Goal: Task Accomplishment & Management: Use online tool/utility

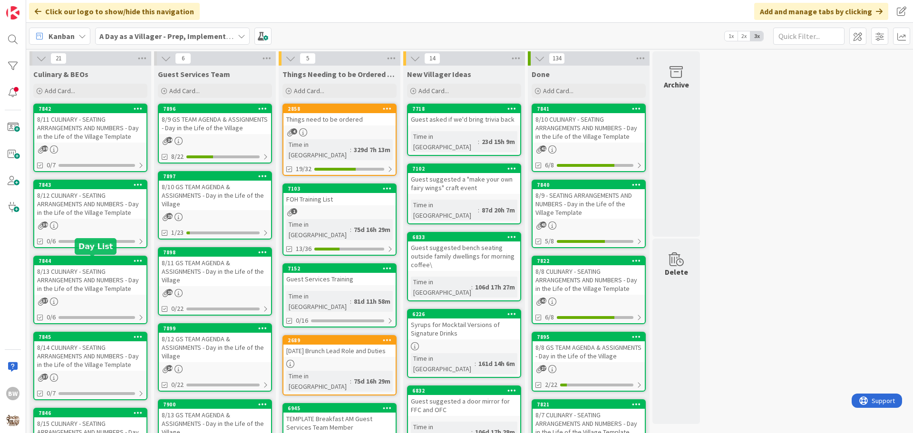
click at [81, 262] on div "7844" at bounding box center [93, 261] width 108 height 7
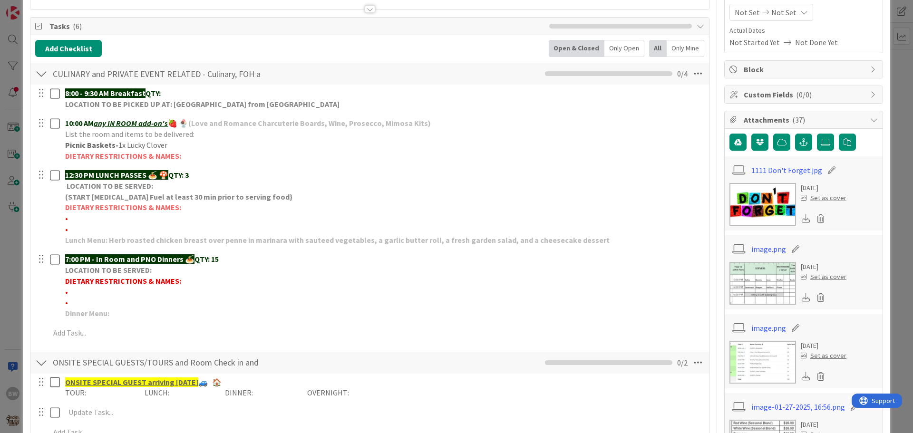
scroll to position [95, 0]
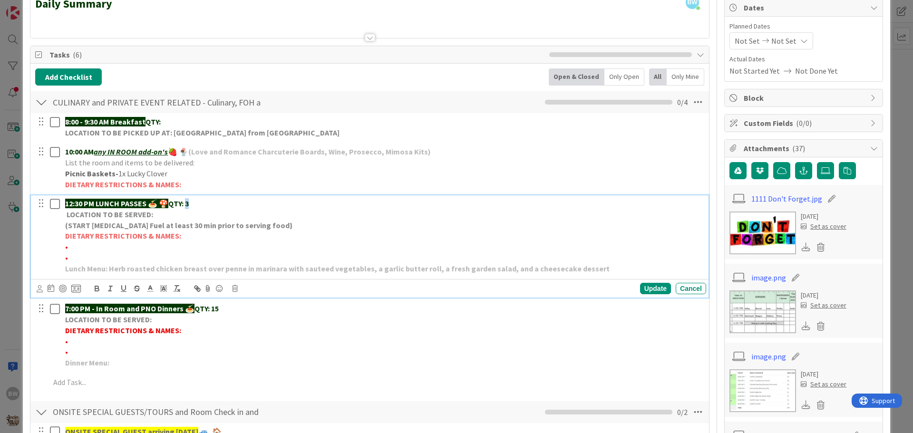
click at [190, 204] on p "12:30 PM LUNCH PASSES 🍝 🍄 QTY: 3" at bounding box center [383, 203] width 637 height 11
click at [645, 290] on div "Update" at bounding box center [655, 288] width 31 height 11
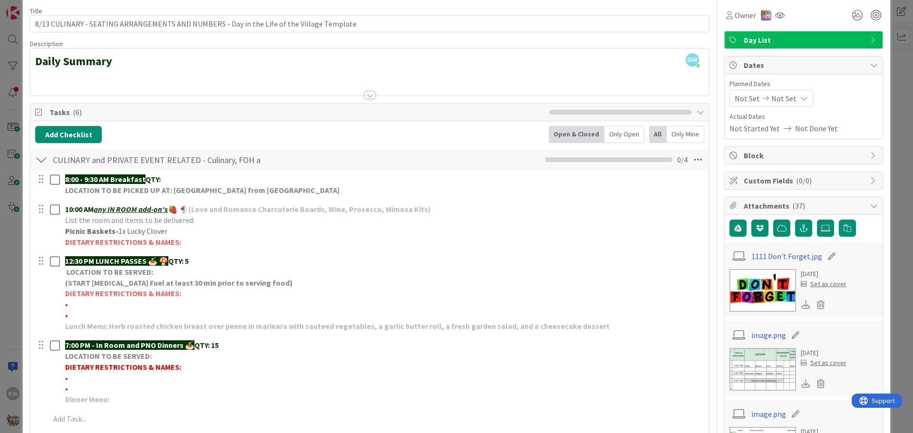
scroll to position [0, 0]
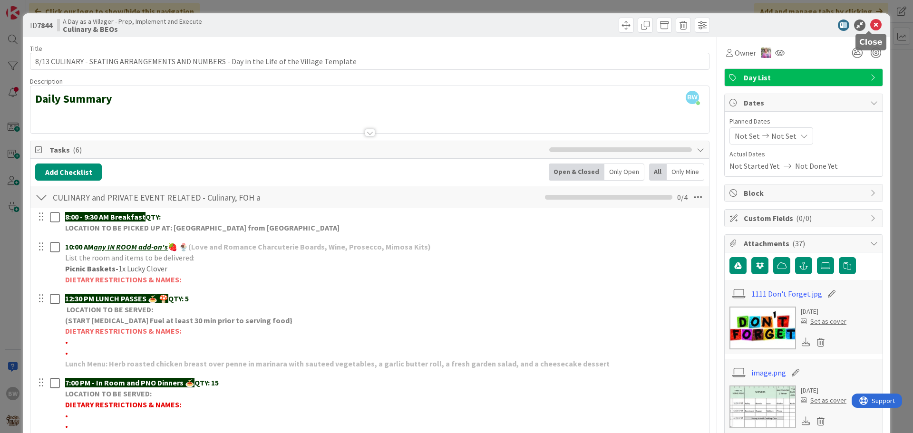
click at [873, 22] on icon at bounding box center [875, 24] width 11 height 11
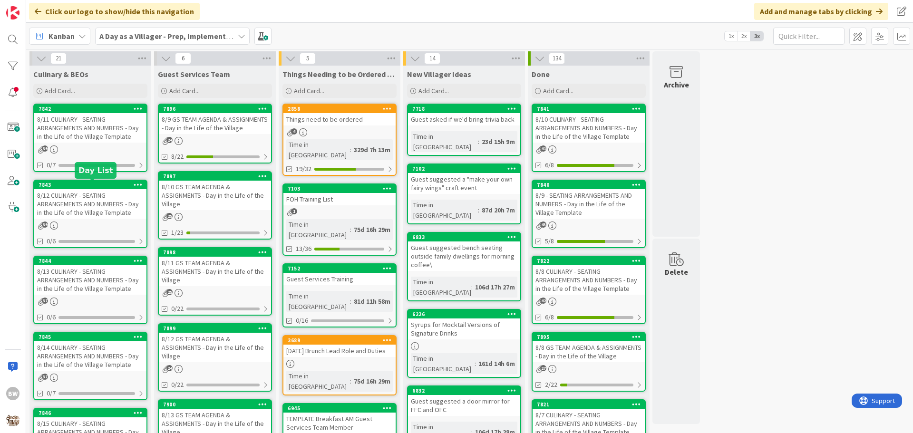
click at [86, 185] on div "7843" at bounding box center [93, 185] width 108 height 7
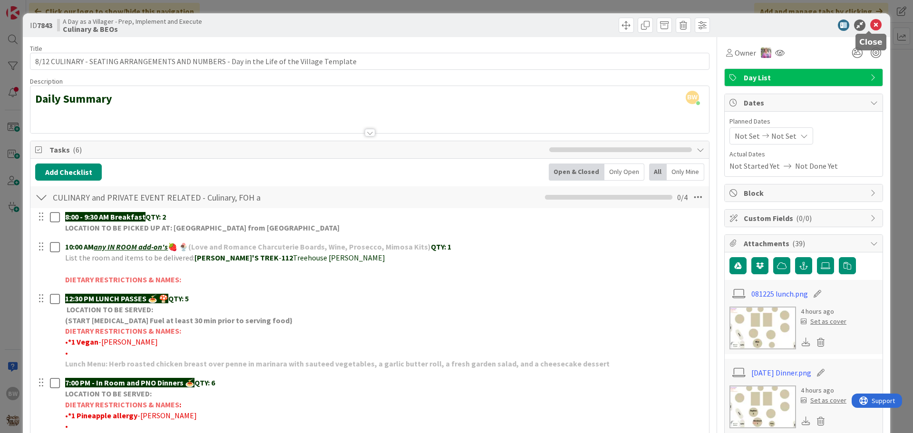
click at [870, 25] on icon at bounding box center [875, 24] width 11 height 11
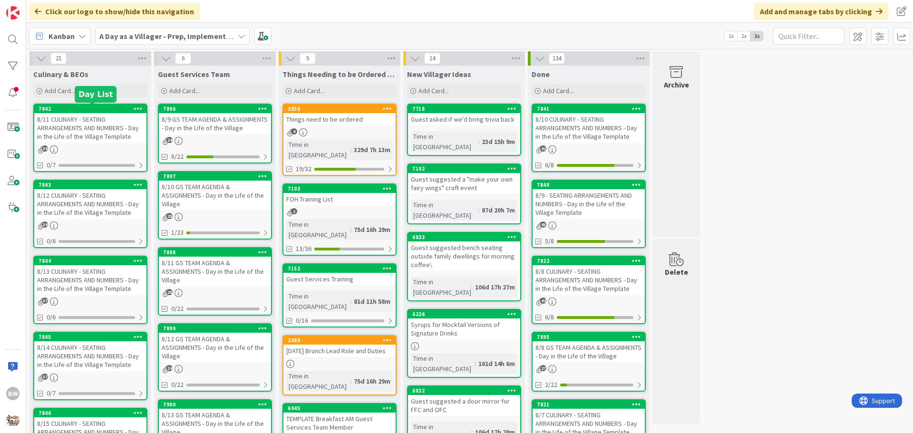
click at [87, 110] on div "7842" at bounding box center [93, 109] width 108 height 7
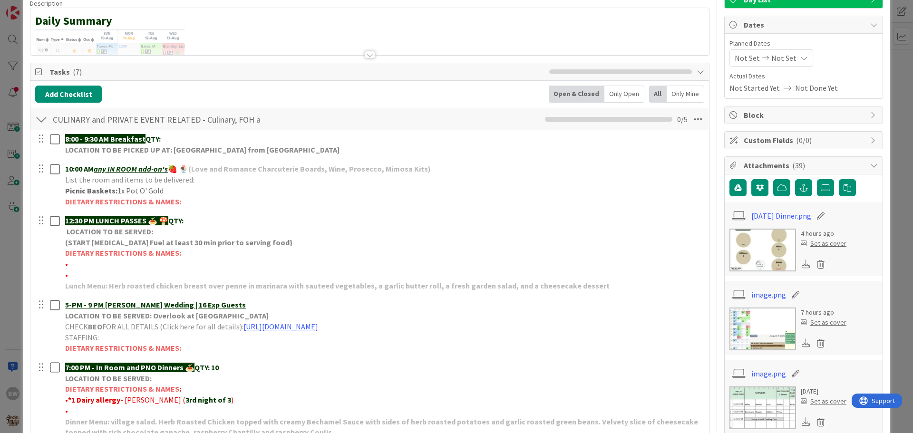
scroll to position [143, 0]
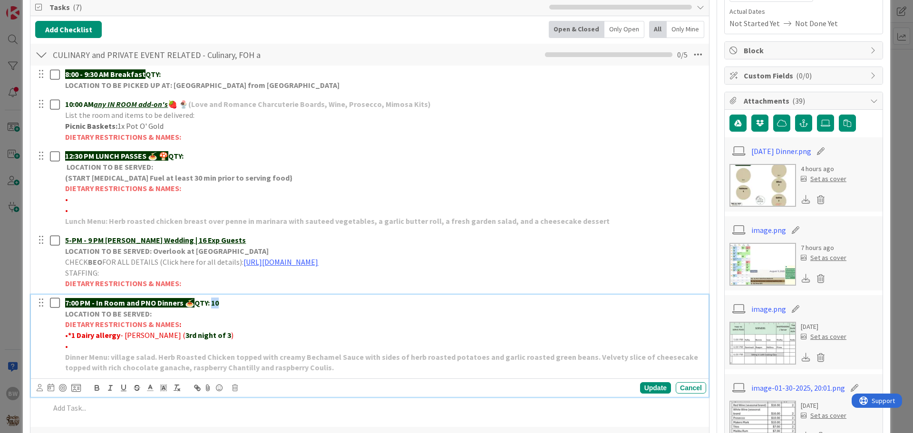
drag, startPoint x: 222, startPoint y: 301, endPoint x: 213, endPoint y: 303, distance: 8.8
click at [213, 303] on p "7:00 PM - In Room and PNO Dinners 🍝 QTY: 10" at bounding box center [383, 303] width 637 height 11
click at [652, 388] on div "Update" at bounding box center [655, 387] width 31 height 11
